Goal: Information Seeking & Learning: Learn about a topic

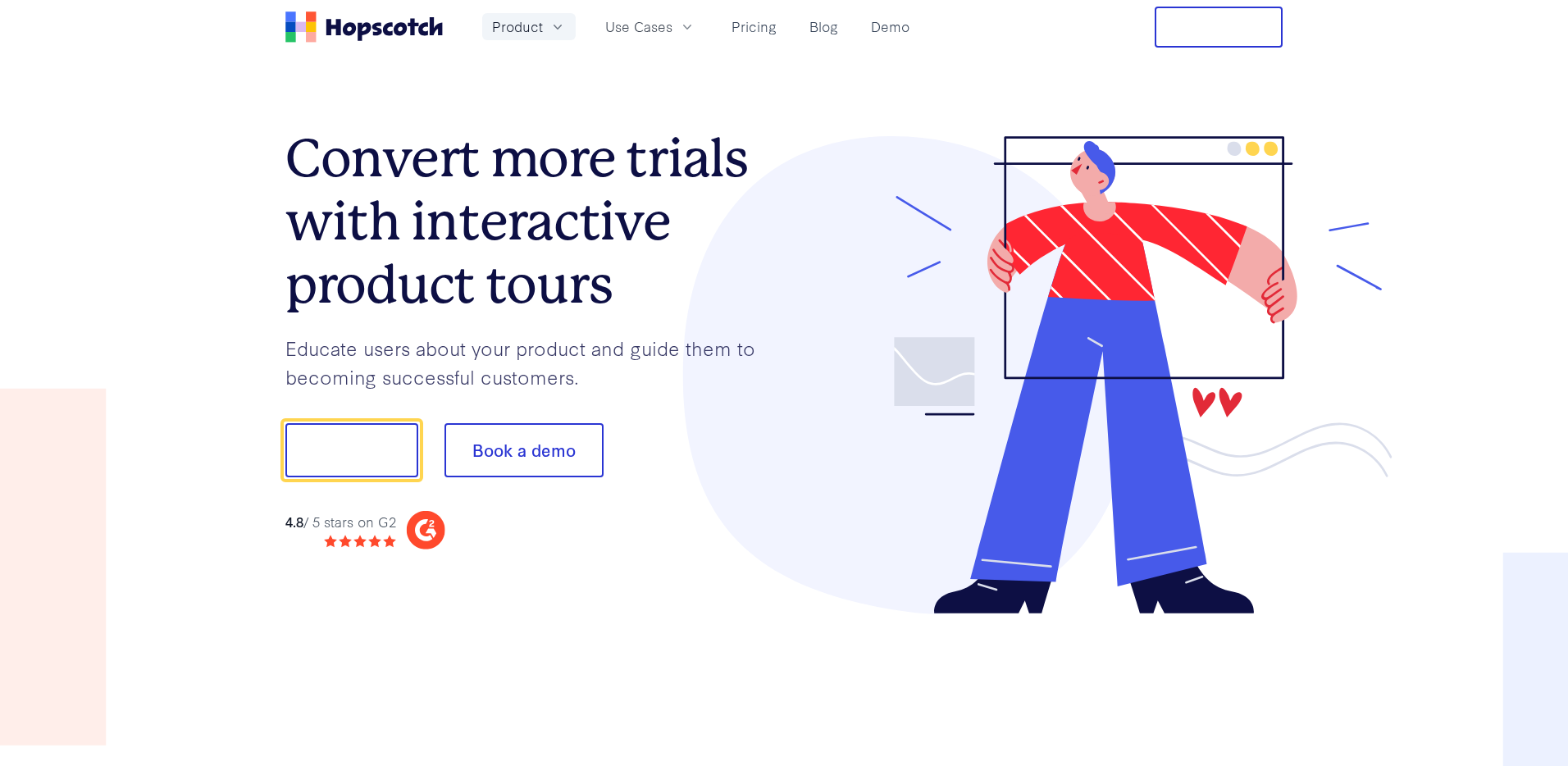
click at [555, 24] on icon "button" at bounding box center [557, 27] width 16 height 16
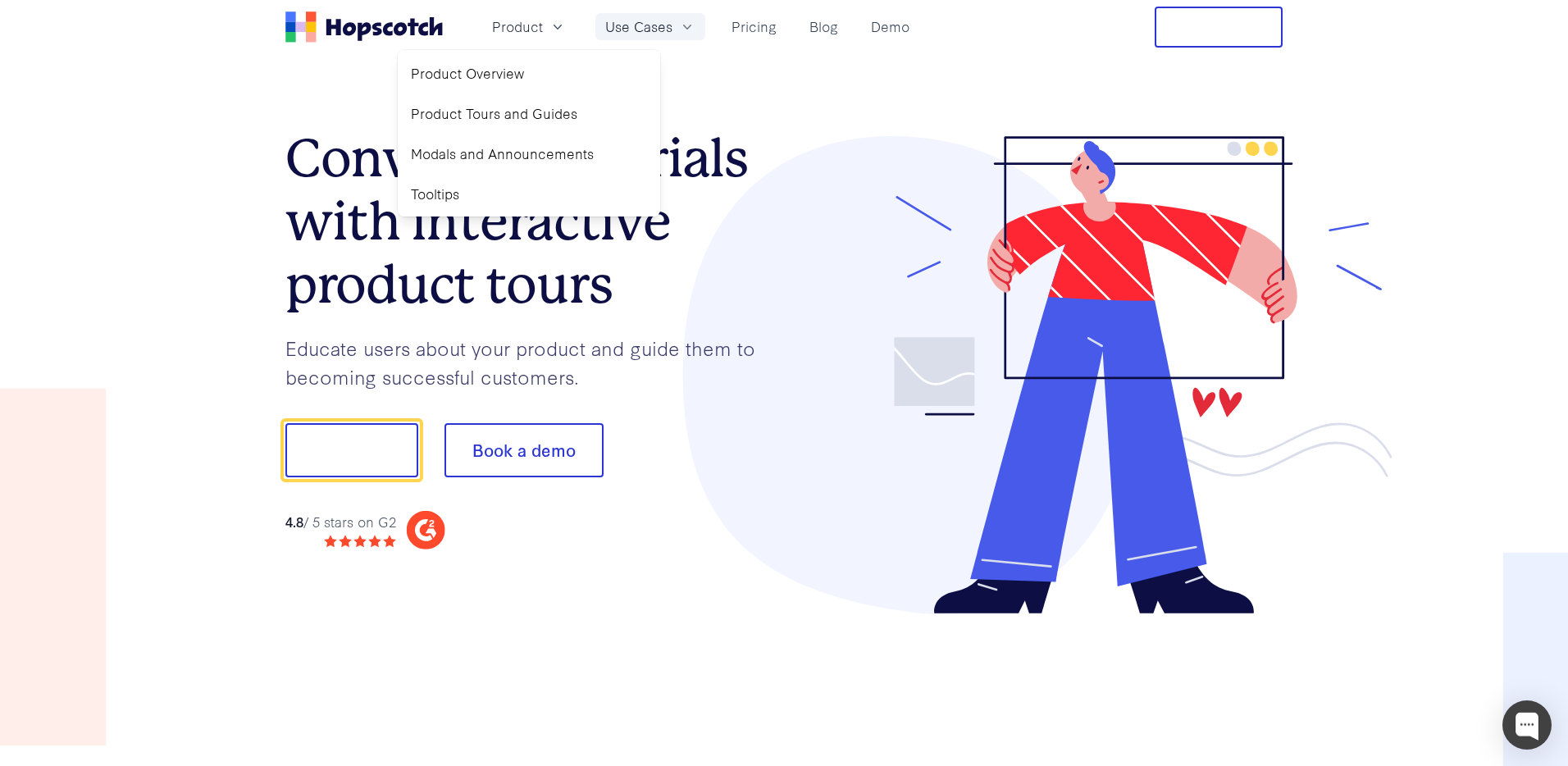
click at [686, 23] on icon "button" at bounding box center [687, 27] width 16 height 16
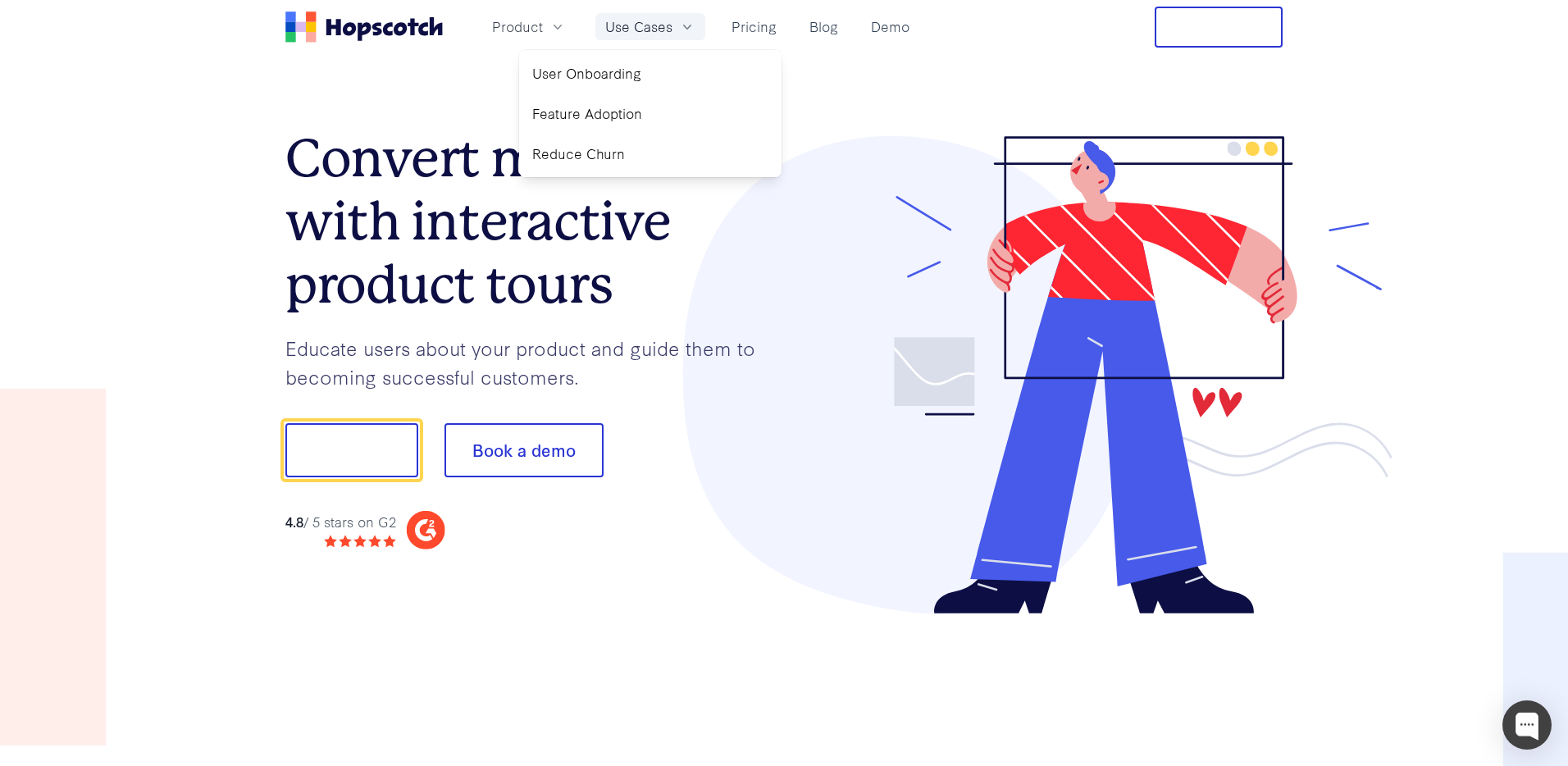
click at [686, 23] on icon "button" at bounding box center [687, 27] width 16 height 16
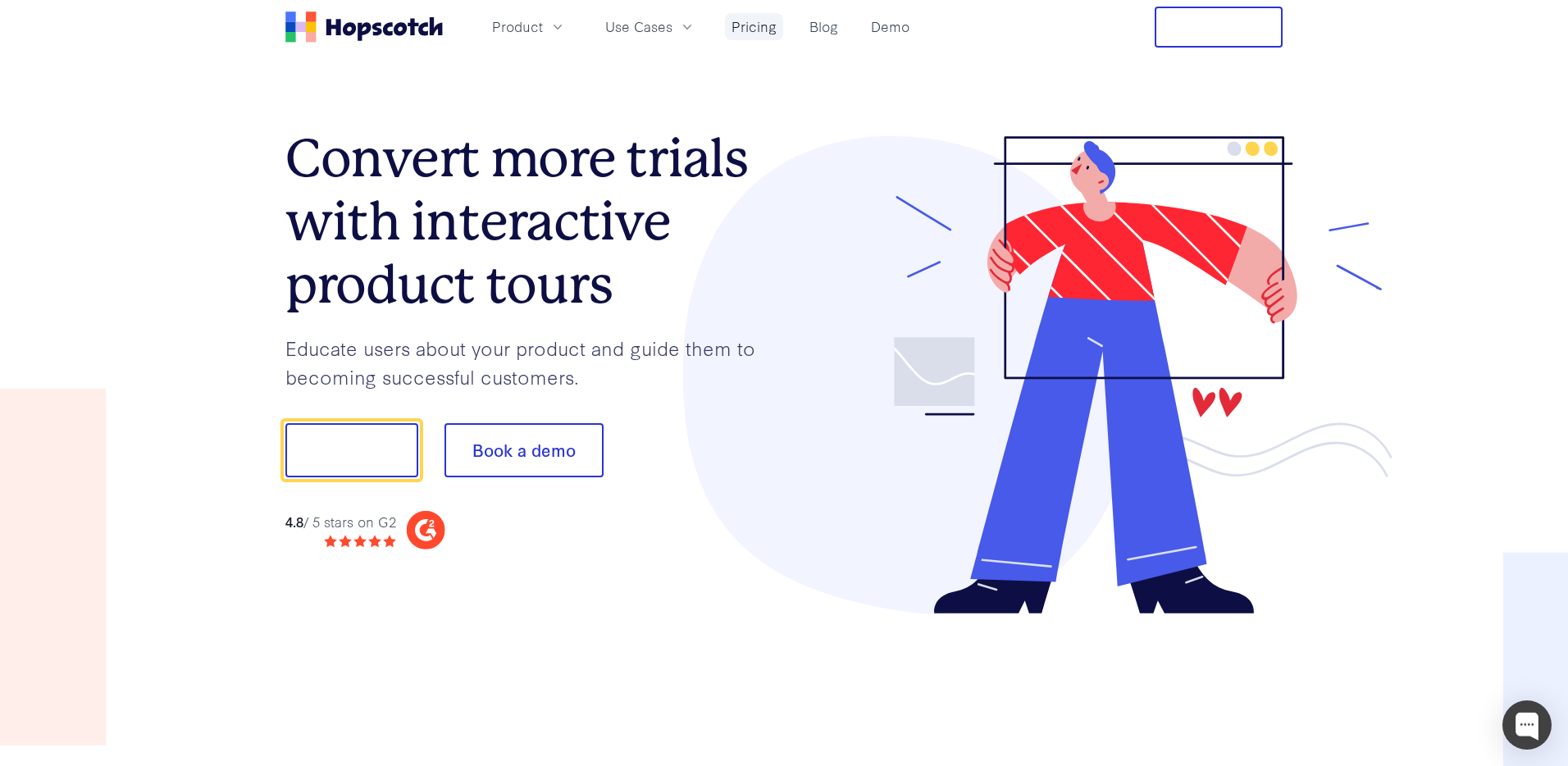
click at [755, 23] on link "Pricing" at bounding box center [753, 27] width 59 height 27
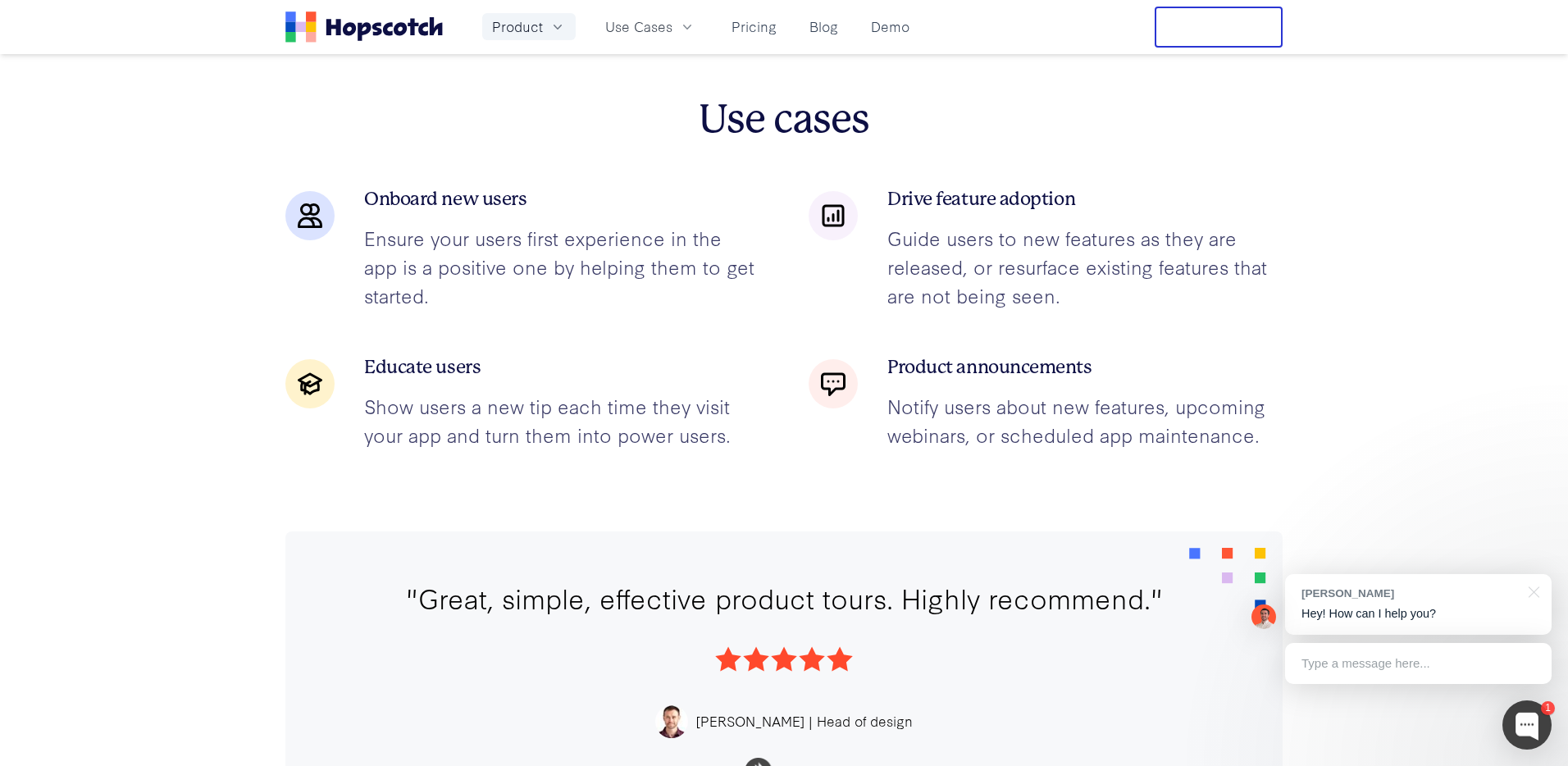
scroll to position [2543, 0]
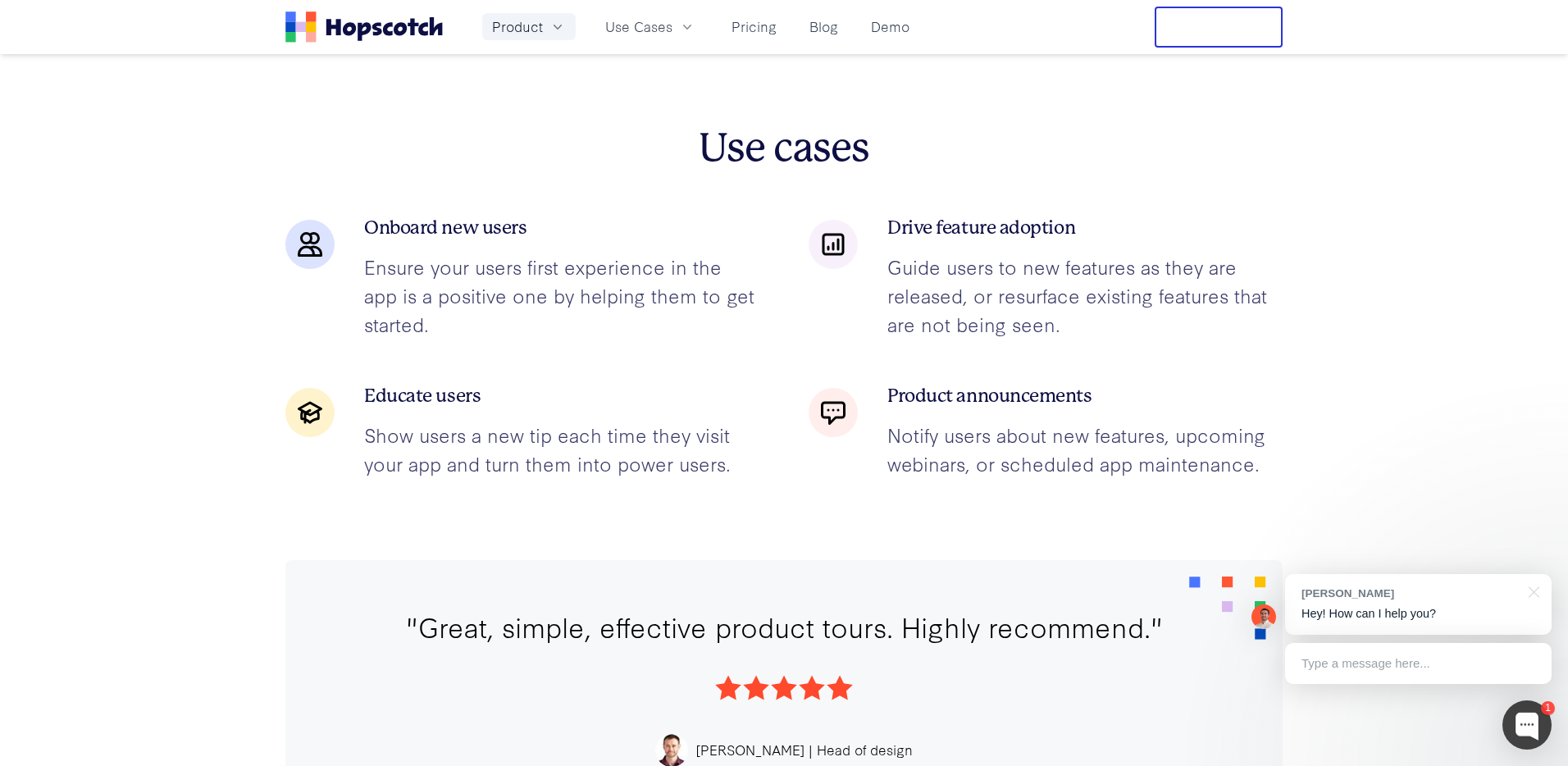
click at [510, 23] on span "Product" at bounding box center [518, 26] width 50 height 21
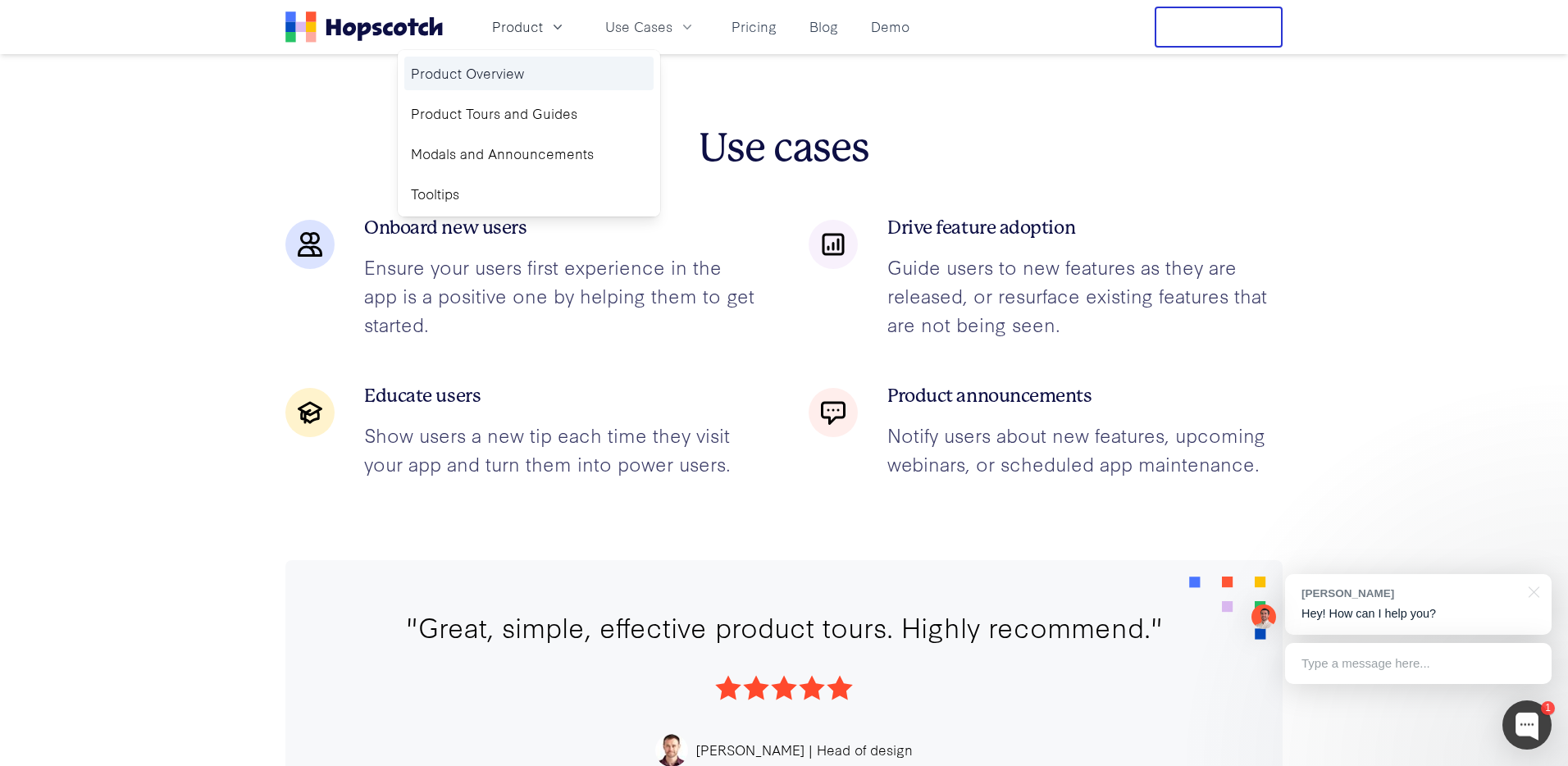
click at [496, 87] on link "Product Overview" at bounding box center [528, 73] width 249 height 33
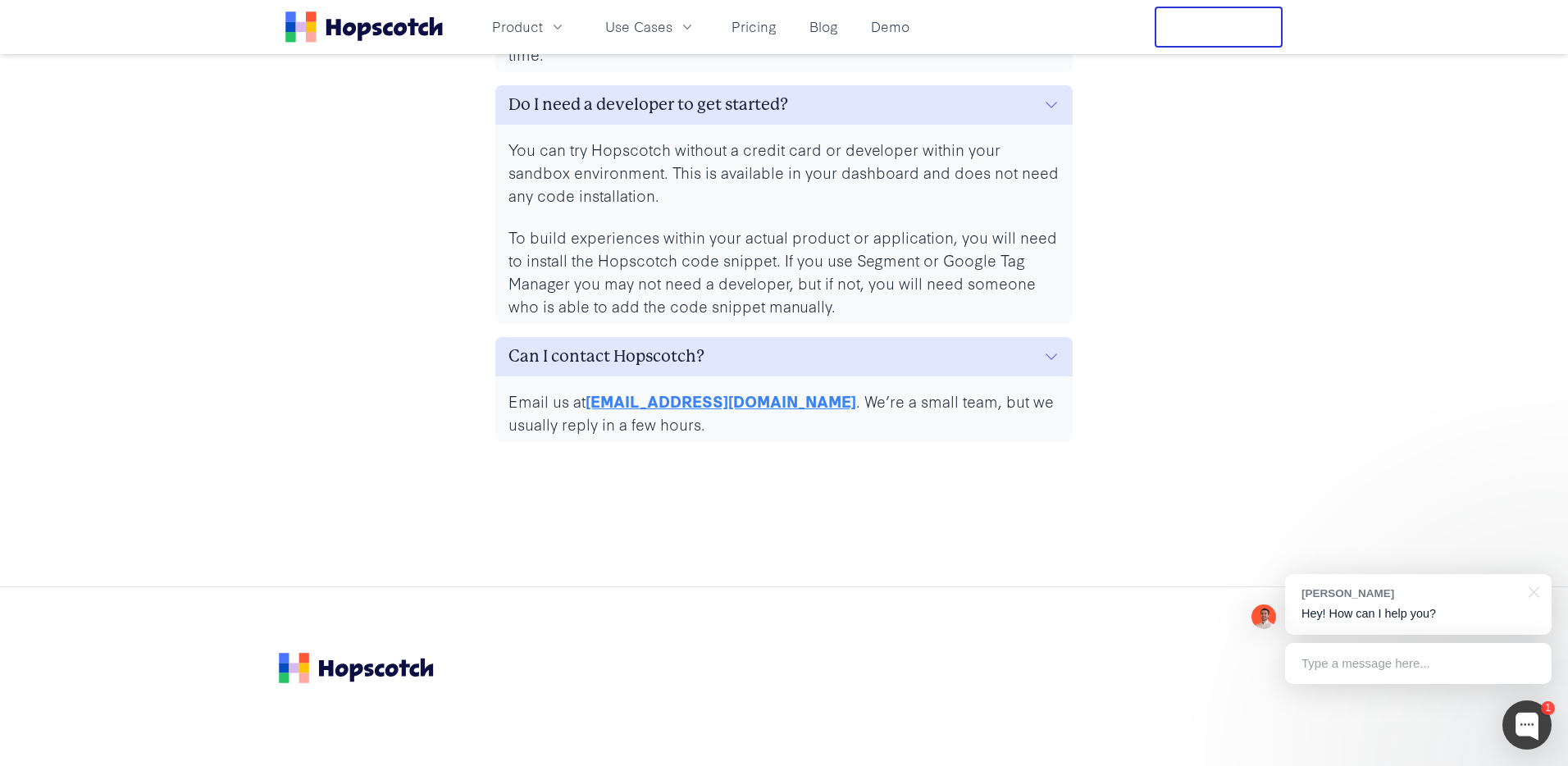
scroll to position [7692, 0]
